Goal: Information Seeking & Learning: Learn about a topic

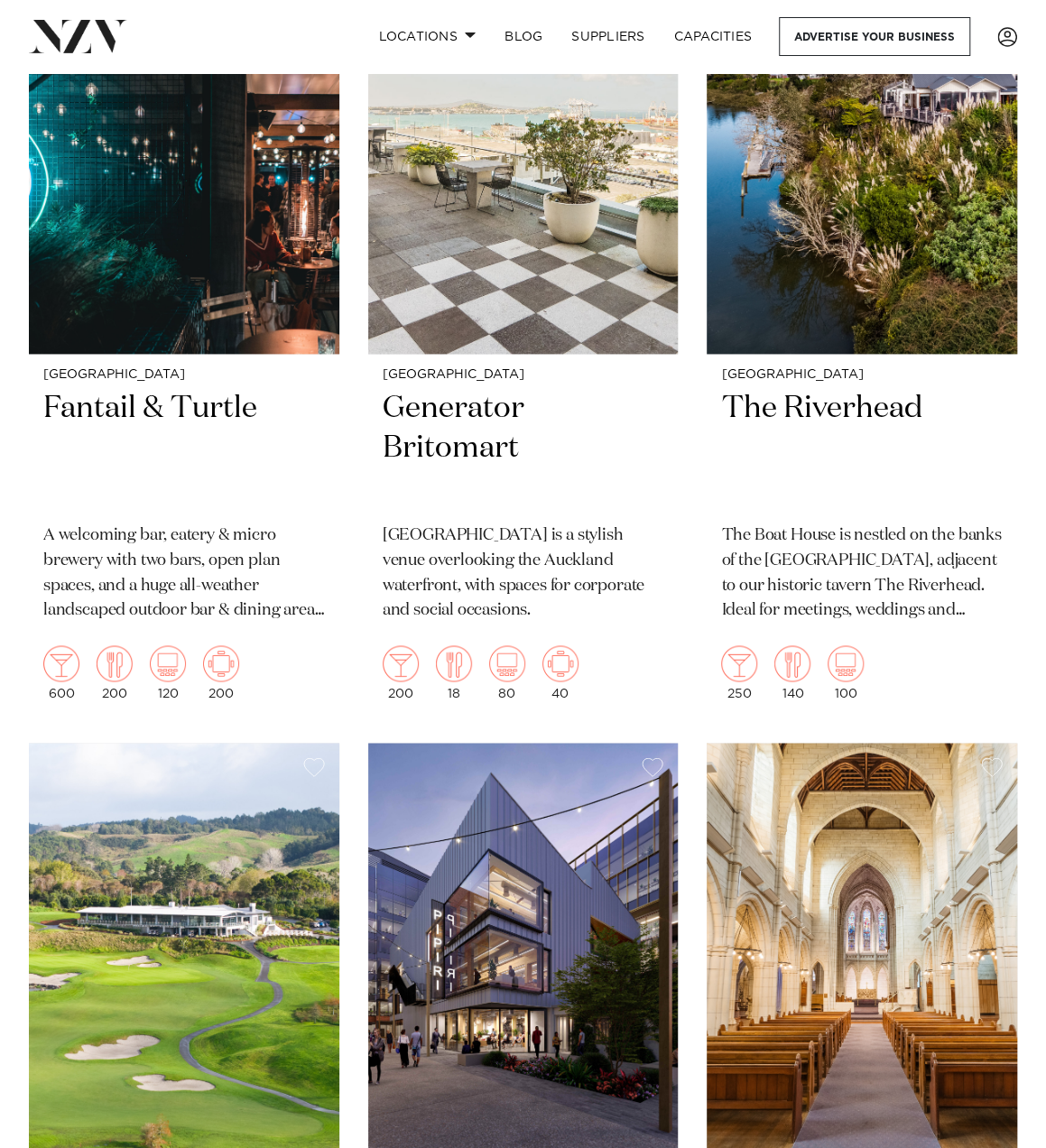
scroll to position [1203, 0]
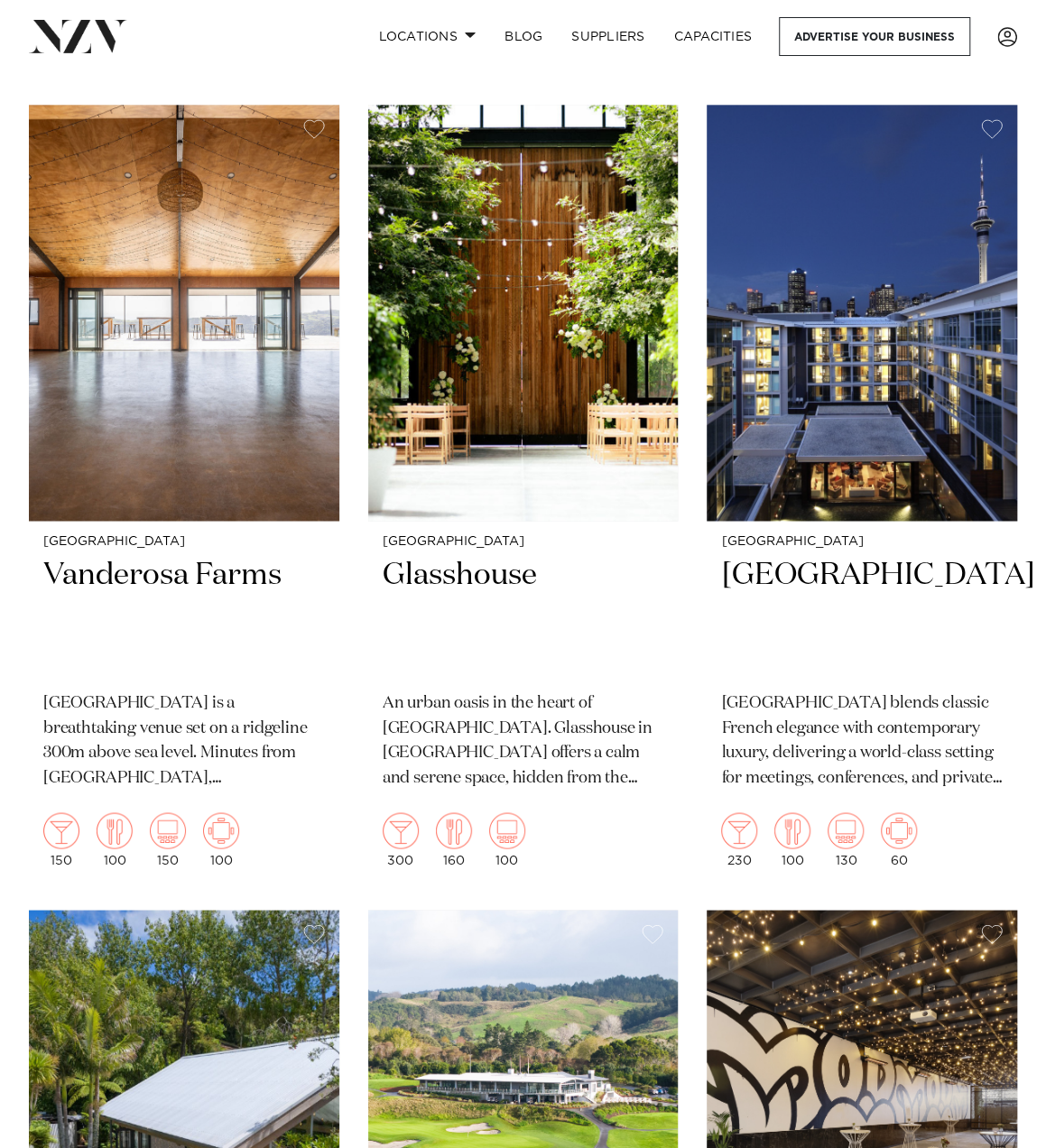
scroll to position [7824, 0]
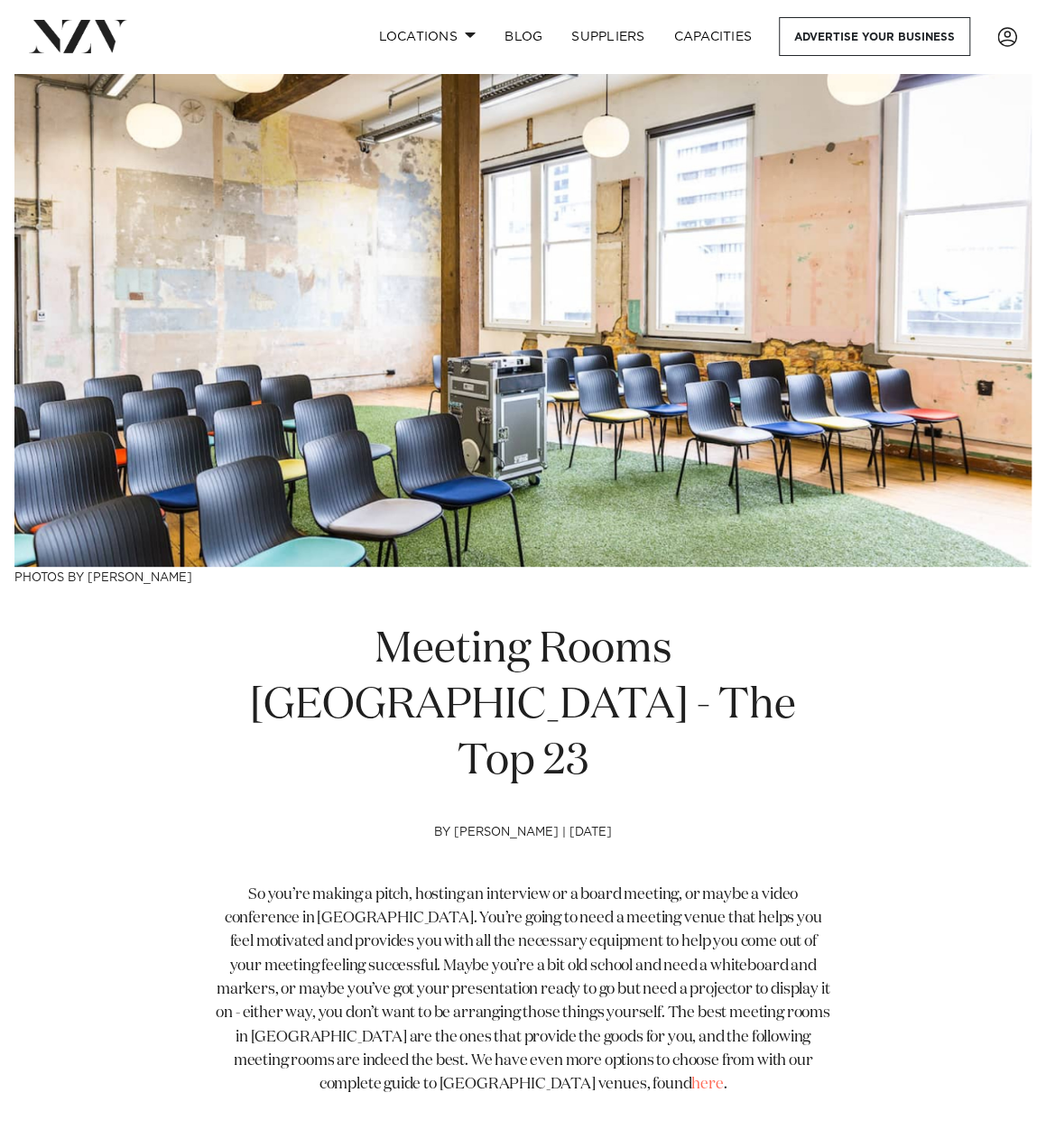
click at [244, 762] on section "Meeting Rooms [GEOGRAPHIC_DATA] - The Top 23 by [PERSON_NAME] | [DATE] So you’r…" at bounding box center [523, 878] width 618 height 511
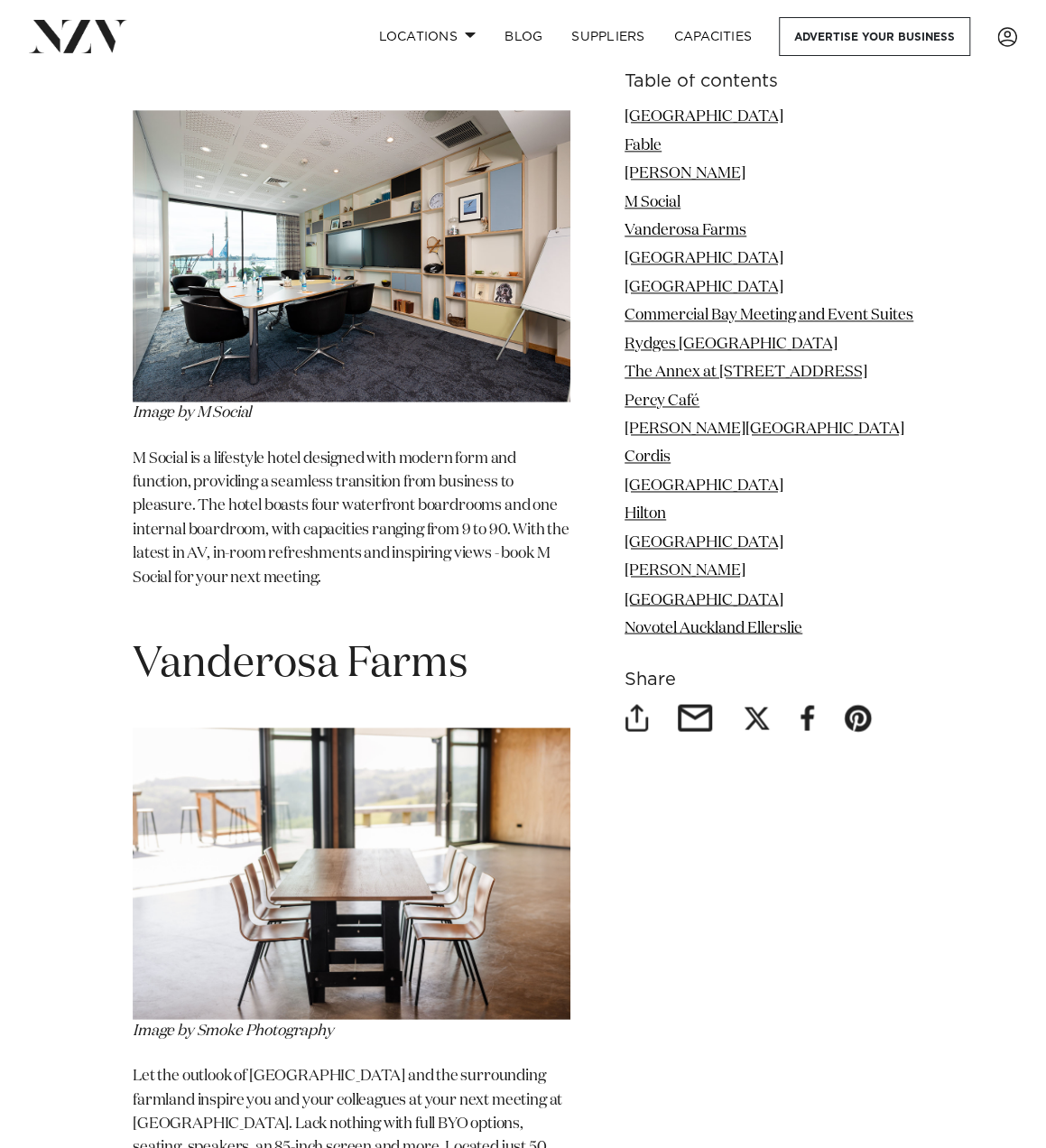
scroll to position [4213, 0]
